Goal: Information Seeking & Learning: Learn about a topic

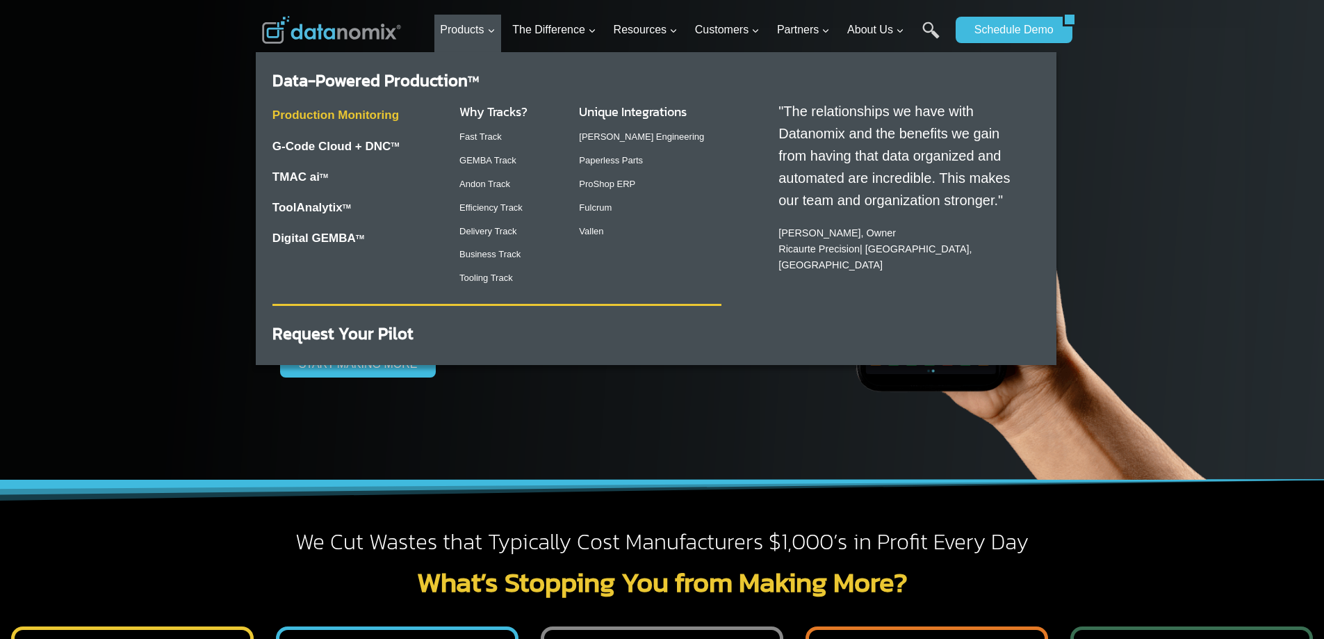
click at [344, 120] on link "Production Monitoring" at bounding box center [335, 114] width 126 height 13
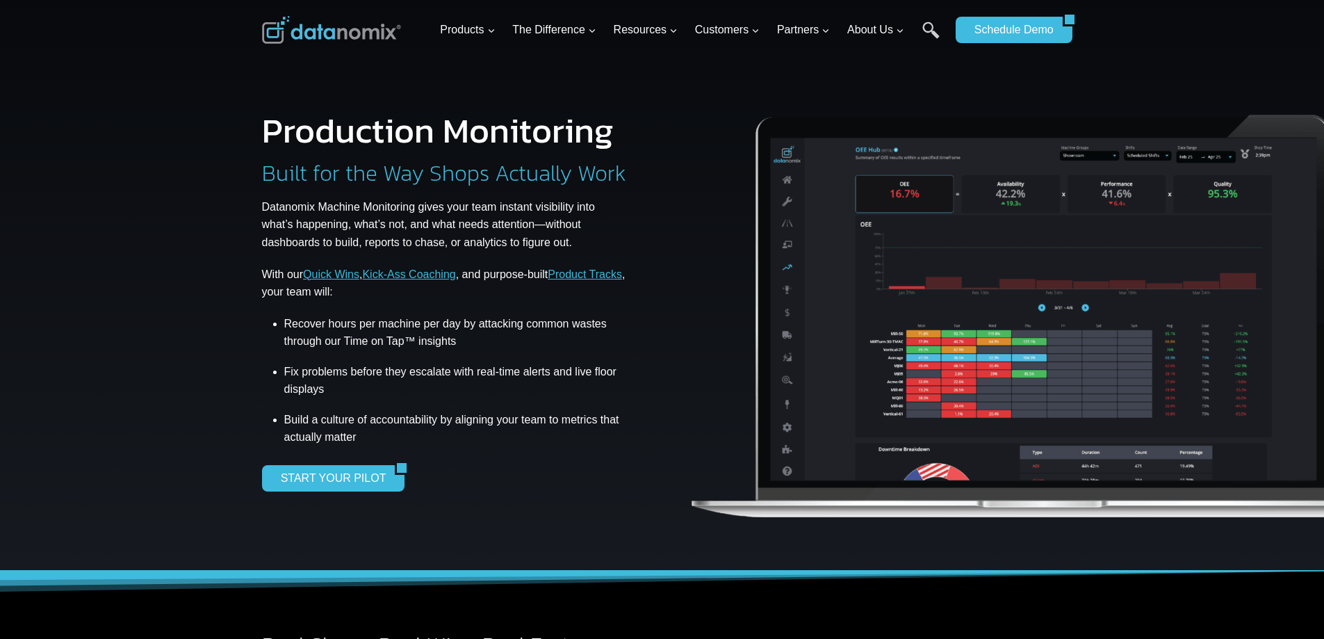
click at [814, 302] on img at bounding box center [1044, 307] width 712 height 470
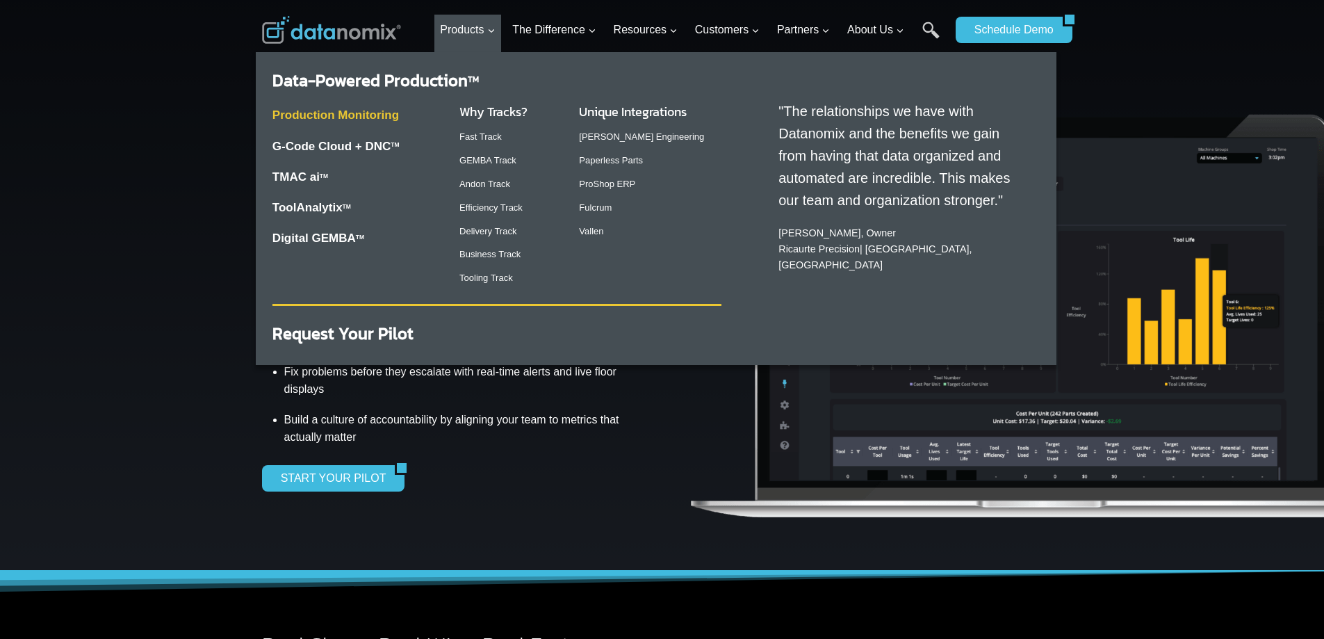
click at [383, 115] on link "Production Monitoring" at bounding box center [335, 114] width 126 height 13
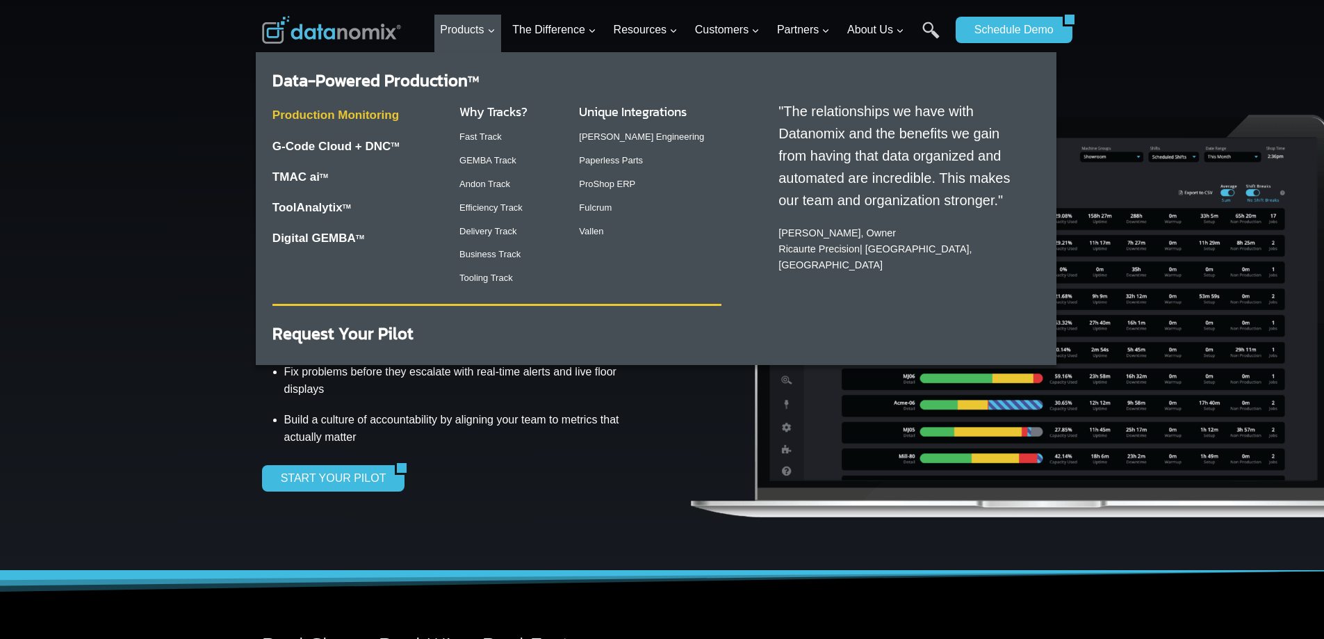
click at [358, 116] on link "Production Monitoring" at bounding box center [335, 114] width 126 height 13
